Goal: Task Accomplishment & Management: Use online tool/utility

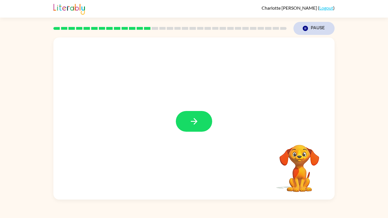
click at [305, 26] on icon "button" at bounding box center [305, 28] width 5 height 5
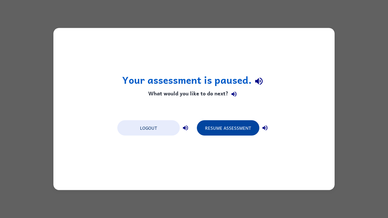
click at [229, 125] on button "Resume Assessment" at bounding box center [228, 128] width 63 height 15
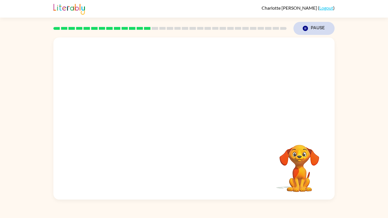
click at [304, 26] on icon "Pause" at bounding box center [306, 28] width 6 height 6
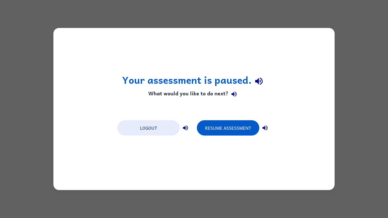
click at [355, 44] on div "Your assessment is paused. What would you like to do next? Logout Resume Assess…" at bounding box center [194, 109] width 388 height 218
click at [229, 121] on button "Resume Assessment" at bounding box center [228, 128] width 63 height 15
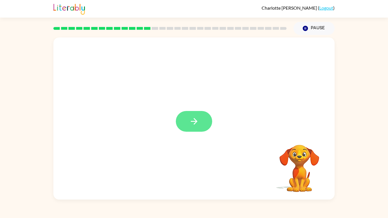
click at [185, 114] on button "button" at bounding box center [194, 121] width 36 height 21
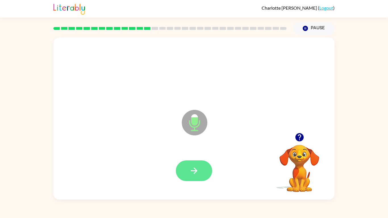
click at [200, 165] on button "button" at bounding box center [194, 171] width 36 height 21
click at [190, 166] on icon "button" at bounding box center [194, 171] width 10 height 10
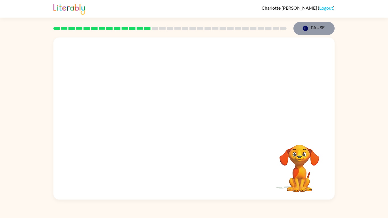
click at [308, 28] on icon "button" at bounding box center [305, 28] width 5 height 5
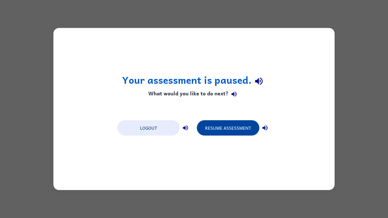
click at [231, 125] on button "Resume Assessment" at bounding box center [228, 128] width 63 height 15
click at [231, 126] on button "Resume Assessment" at bounding box center [228, 128] width 63 height 15
click at [230, 126] on button "Resume Assessment" at bounding box center [228, 128] width 63 height 15
click at [229, 129] on button "Resume Assessment" at bounding box center [228, 128] width 63 height 15
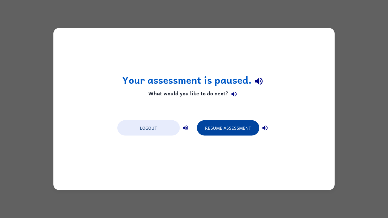
click at [229, 129] on button "Resume Assessment" at bounding box center [228, 128] width 63 height 15
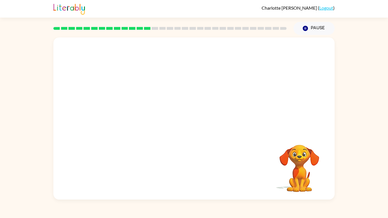
click at [229, 127] on div at bounding box center [193, 86] width 281 height 96
click at [281, 117] on div at bounding box center [193, 119] width 281 height 162
click at [198, 120] on icon "button" at bounding box center [194, 122] width 10 height 10
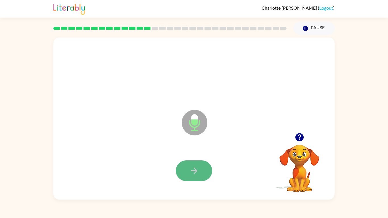
click at [199, 163] on button "button" at bounding box center [194, 171] width 36 height 21
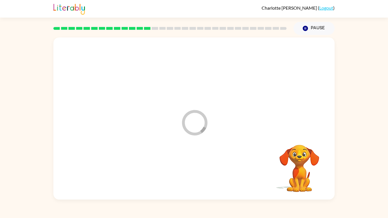
click at [297, 162] on video "Your browser must support playing .mp4 files to use Literably. Please try using…" at bounding box center [299, 164] width 57 height 57
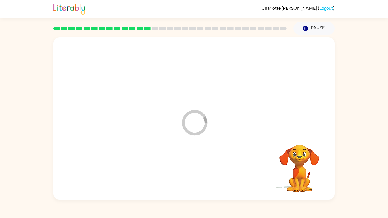
click at [297, 162] on video "Your browser must support playing .mp4 files to use Literably. Please try using…" at bounding box center [299, 164] width 57 height 57
click at [200, 111] on icon at bounding box center [195, 123] width 26 height 26
click at [335, 118] on div "Your browser must support playing .mp4 files to use Literably. Please try using…" at bounding box center [194, 117] width 388 height 165
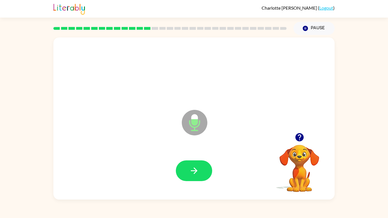
click at [335, 118] on div "Microphone The Microphone is here when it is your turn to talk Your browser mus…" at bounding box center [194, 117] width 388 height 165
click at [302, 135] on icon "button" at bounding box center [299, 137] width 8 height 8
click at [192, 173] on icon "button" at bounding box center [194, 171] width 10 height 10
click at [200, 173] on button "button" at bounding box center [194, 171] width 36 height 21
click at [191, 163] on button "button" at bounding box center [194, 171] width 36 height 21
